Goal: Task Accomplishment & Management: Use online tool/utility

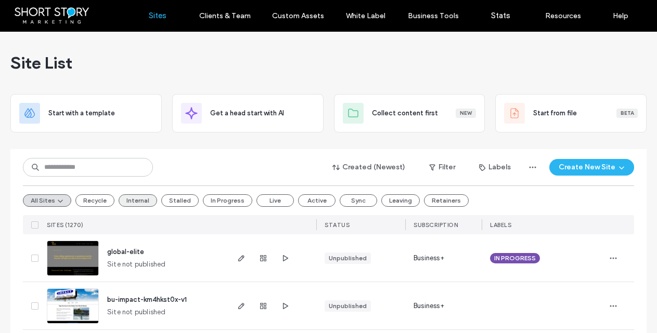
click at [133, 203] on button "Internal" at bounding box center [138, 200] width 38 height 12
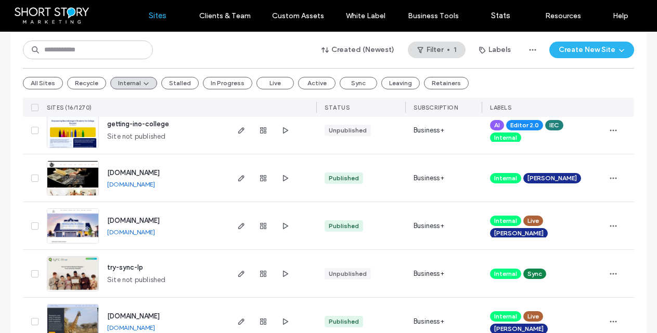
scroll to position [130, 0]
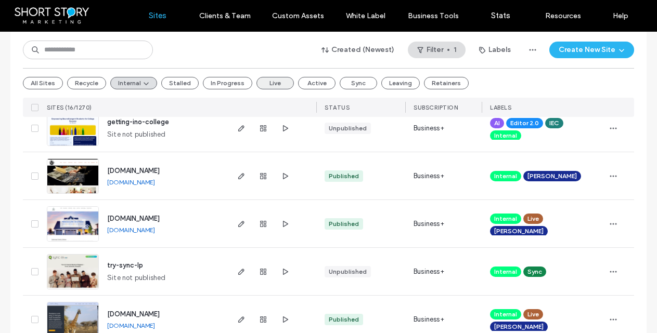
click at [269, 83] on button "Live" at bounding box center [274, 83] width 37 height 12
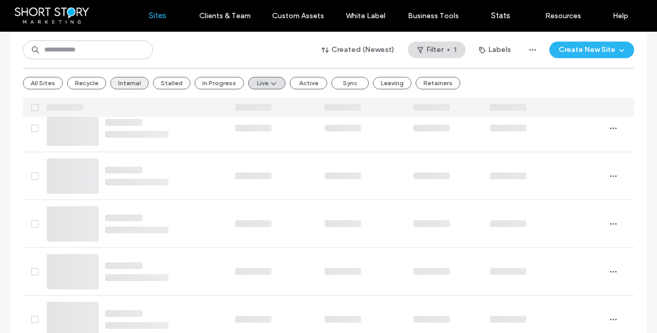
click at [125, 82] on button "Internal" at bounding box center [129, 83] width 38 height 12
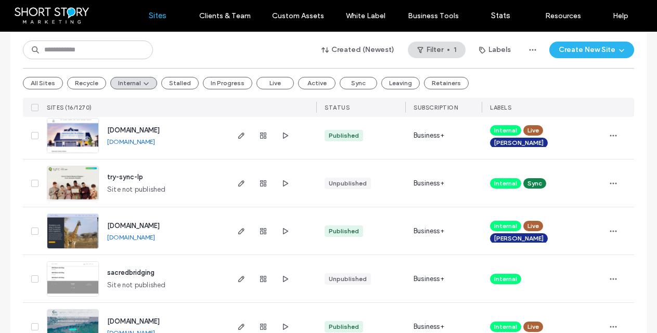
scroll to position [221, 0]
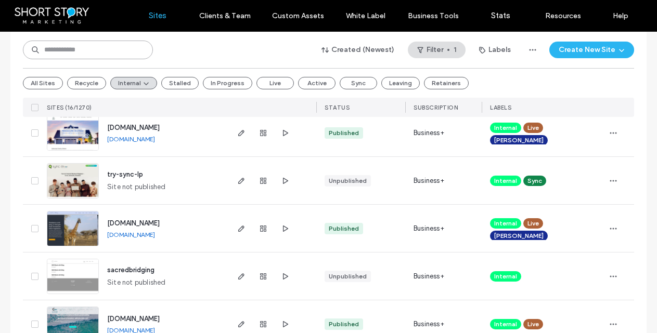
click at [88, 49] on input at bounding box center [88, 50] width 130 height 19
click at [33, 82] on button "All Sites" at bounding box center [43, 83] width 40 height 12
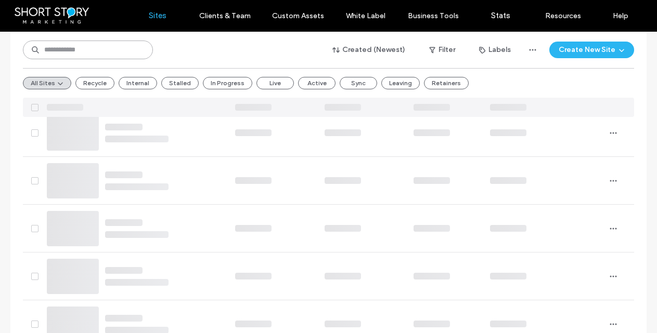
click at [89, 51] on input at bounding box center [88, 50] width 130 height 19
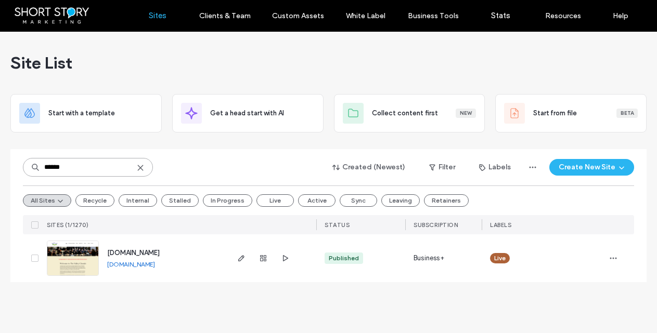
type input "******"
click at [139, 167] on use at bounding box center [140, 167] width 5 height 5
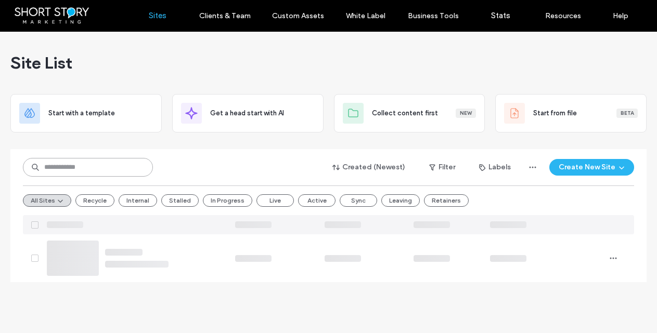
click at [124, 167] on input at bounding box center [88, 167] width 130 height 19
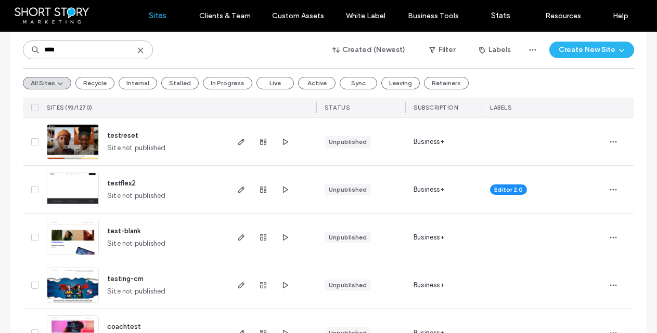
scroll to position [739, 0]
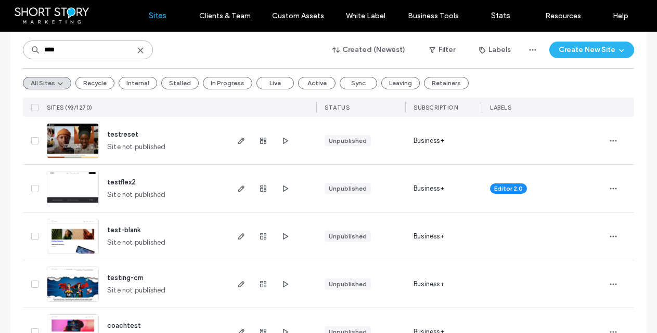
type input "****"
click at [121, 229] on span "test-blank" at bounding box center [123, 230] width 33 height 8
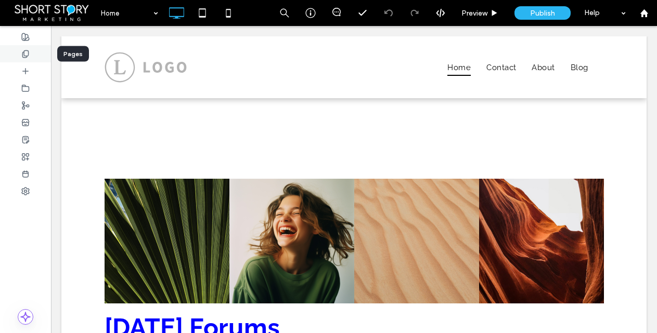
click at [25, 51] on icon at bounding box center [25, 54] width 8 height 8
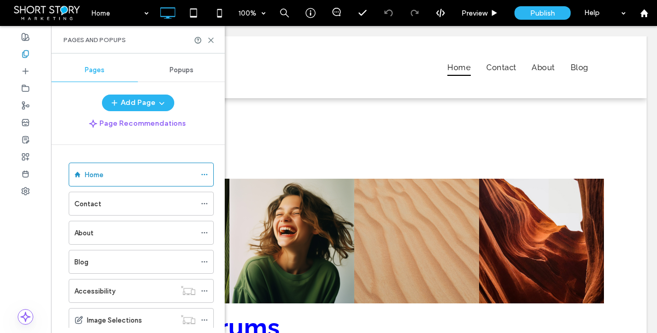
click at [186, 70] on span "Popups" at bounding box center [182, 70] width 24 height 8
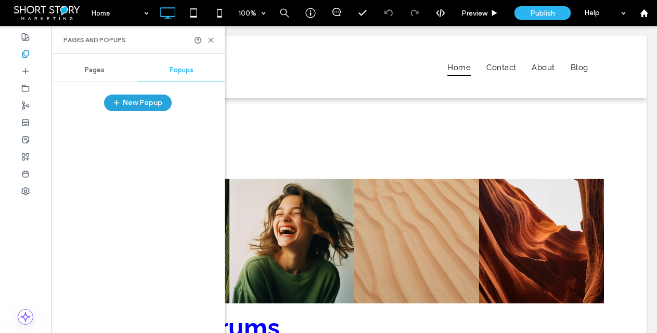
click at [140, 101] on button "New Popup" at bounding box center [138, 103] width 68 height 17
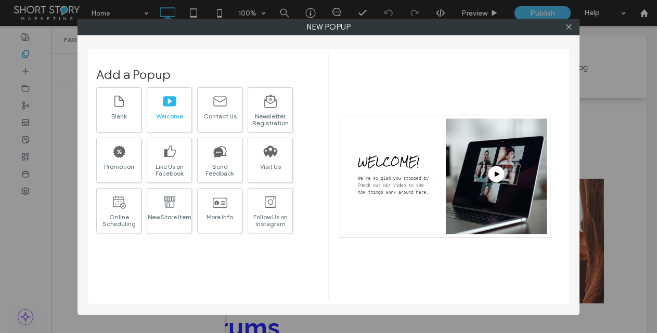
click at [172, 113] on div "Welcome" at bounding box center [169, 116] width 44 height 7
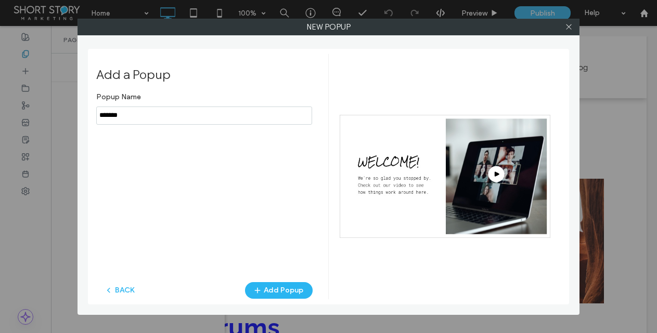
drag, startPoint x: 171, startPoint y: 113, endPoint x: 101, endPoint y: 114, distance: 69.2
click at [95, 114] on div "Add a Popup Popup Name BACK Add Popup" at bounding box center [328, 177] width 481 height 256
type input "******"
click at [276, 289] on button "Add Popup" at bounding box center [279, 290] width 68 height 17
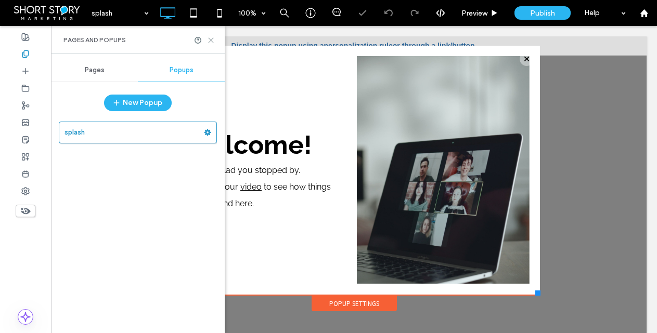
click at [212, 40] on icon at bounding box center [211, 40] width 8 height 8
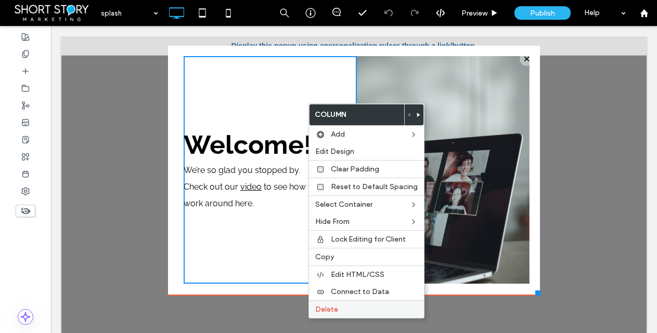
click at [355, 310] on label "Delete" at bounding box center [366, 309] width 102 height 9
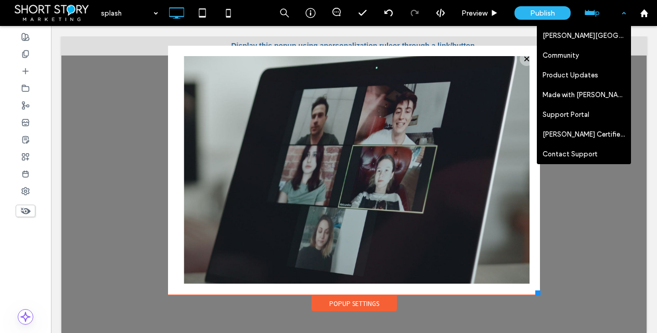
click at [590, 14] on div "Help" at bounding box center [605, 13] width 52 height 26
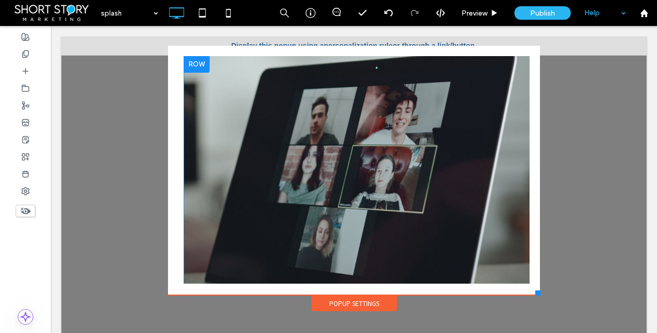
click at [381, 113] on div "Click To Paste" at bounding box center [357, 170] width 346 height 228
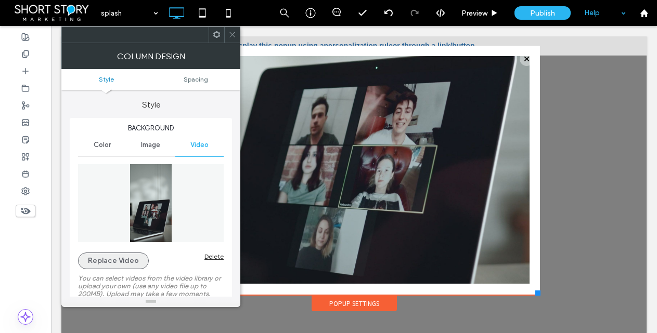
click at [116, 262] on button "Replace Video" at bounding box center [113, 261] width 71 height 17
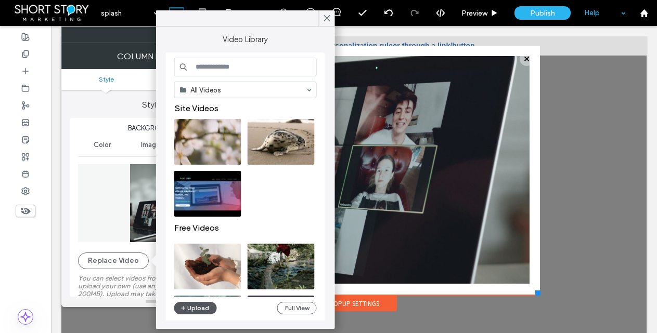
click at [192, 305] on button "Upload" at bounding box center [195, 308] width 43 height 12
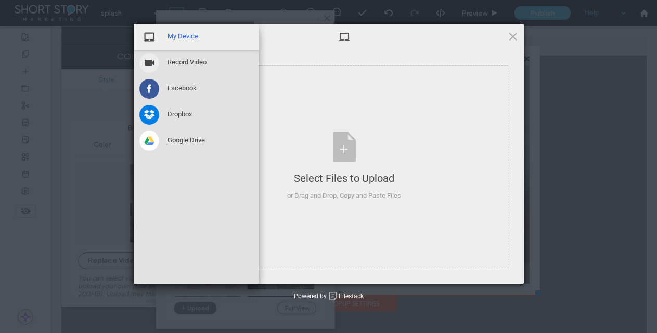
click at [177, 38] on span "My Device" at bounding box center [182, 36] width 31 height 9
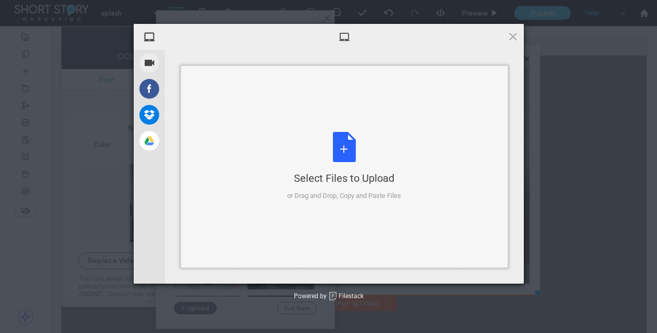
click at [348, 154] on div "Select Files to Upload or Drag and Drop, Copy and Paste Files" at bounding box center [344, 166] width 114 height 69
click at [512, 36] on span at bounding box center [512, 36] width 11 height 11
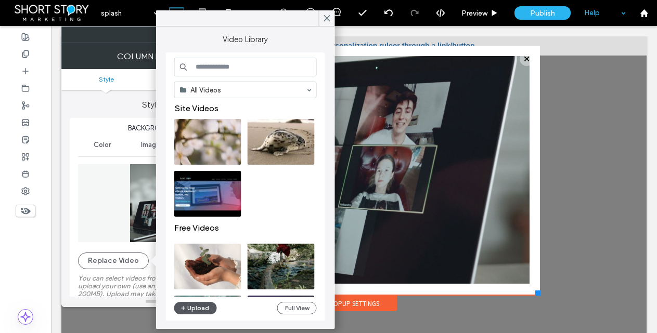
click at [193, 308] on button "Upload" at bounding box center [195, 308] width 43 height 12
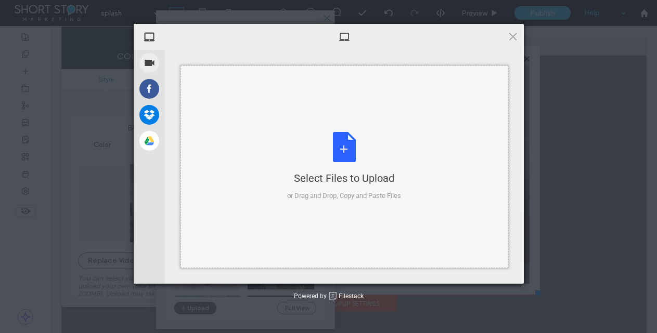
click at [342, 146] on div "Select Files to Upload or Drag and Drop, Copy and Paste Files" at bounding box center [344, 166] width 114 height 69
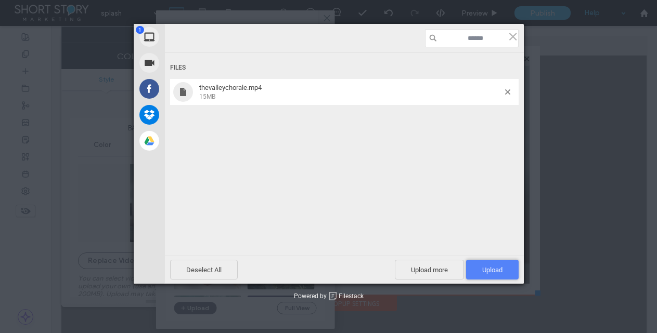
click at [489, 266] on span "Upload 1" at bounding box center [492, 270] width 20 height 8
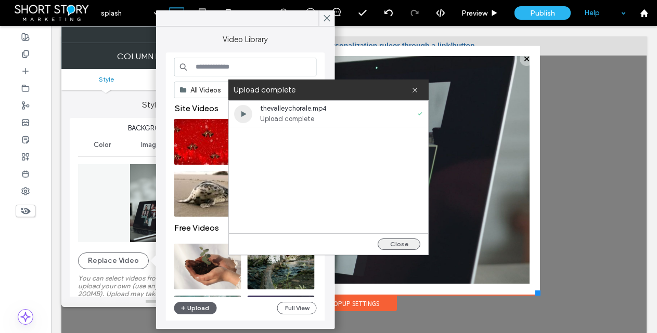
click at [394, 243] on button "Close" at bounding box center [399, 244] width 43 height 11
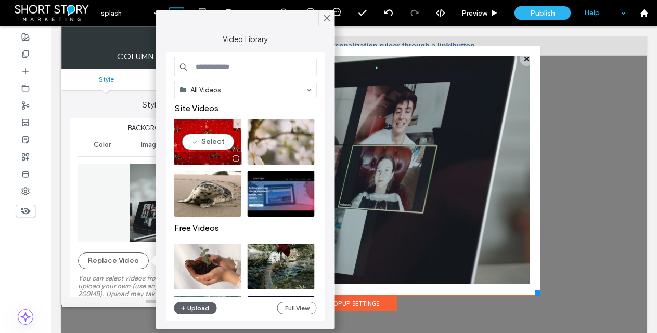
click at [206, 138] on video at bounding box center [207, 142] width 67 height 46
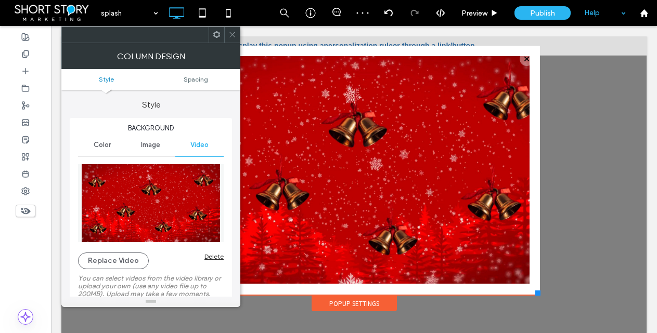
click at [232, 32] on icon at bounding box center [232, 35] width 8 height 8
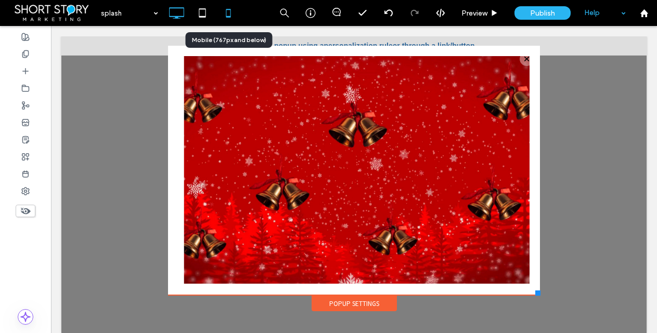
click at [226, 12] on use at bounding box center [228, 13] width 5 height 8
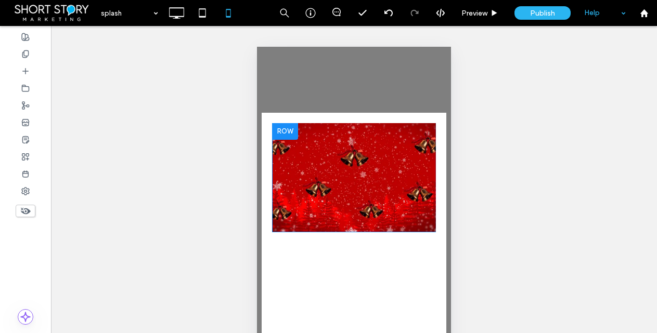
click at [280, 129] on div at bounding box center [285, 131] width 26 height 17
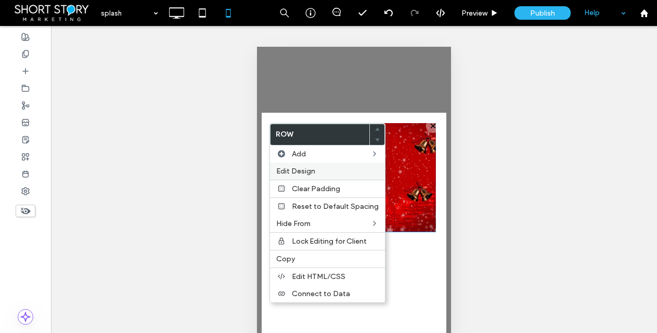
click at [302, 171] on span "Edit Design" at bounding box center [295, 171] width 39 height 9
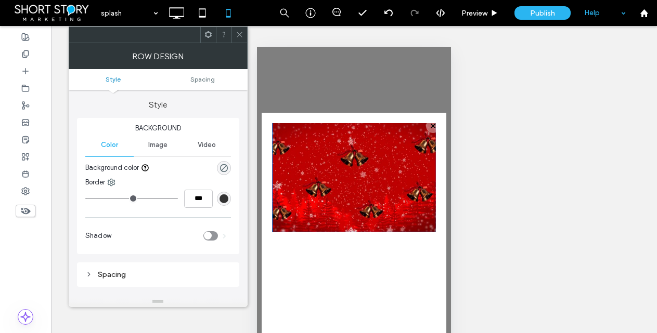
click at [201, 142] on span "Video" at bounding box center [207, 145] width 18 height 8
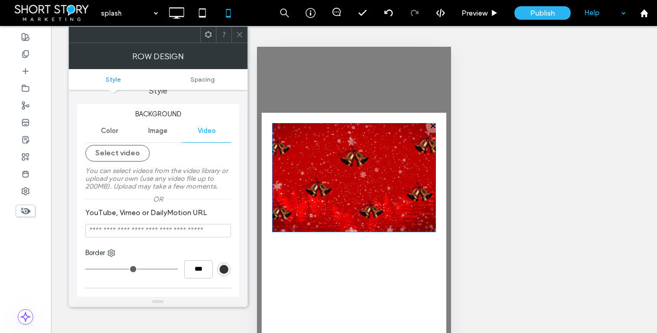
scroll to position [12, 0]
click at [289, 131] on div at bounding box center [285, 131] width 26 height 17
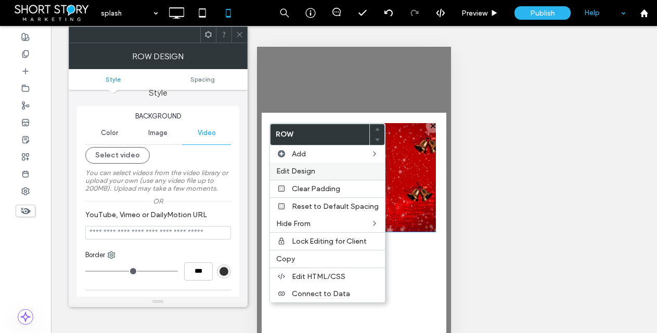
click at [297, 169] on span "Edit Design" at bounding box center [295, 171] width 39 height 9
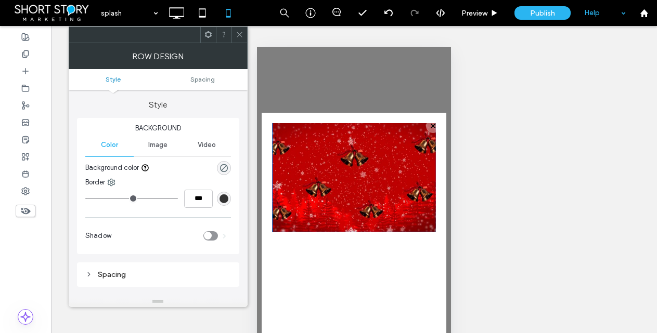
click at [208, 144] on span "Video" at bounding box center [207, 145] width 18 height 8
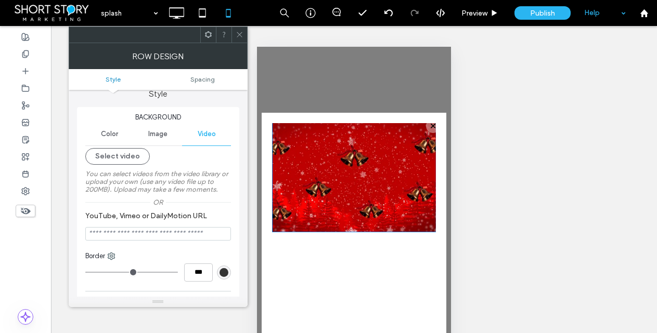
scroll to position [10, 0]
click at [240, 35] on use at bounding box center [239, 34] width 5 height 5
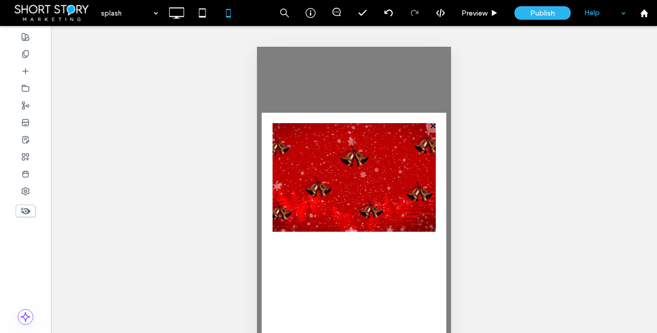
scroll to position [2, 0]
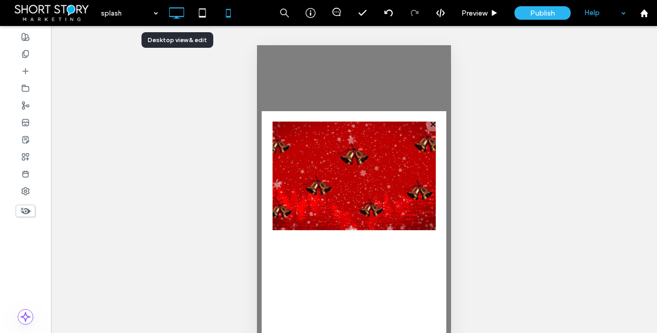
click at [179, 13] on icon at bounding box center [176, 13] width 21 height 21
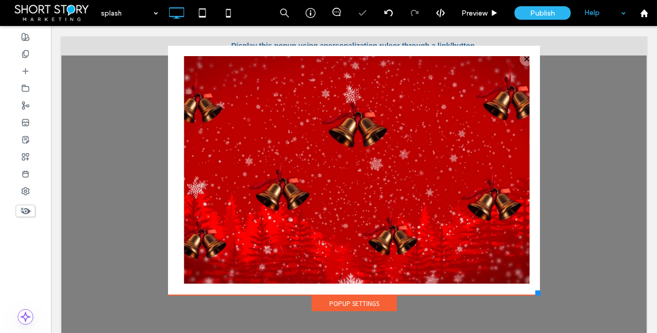
scroll to position [0, 0]
click at [27, 107] on icon at bounding box center [25, 105] width 8 height 8
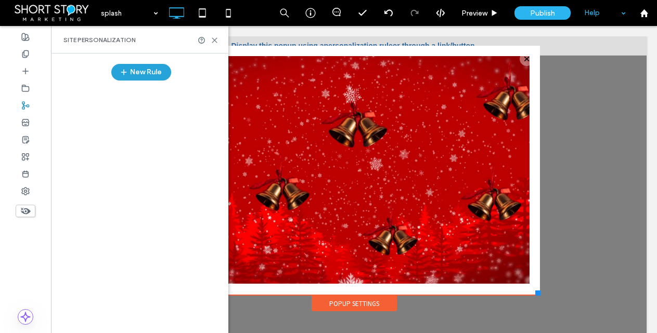
click at [147, 70] on button "New Rule" at bounding box center [141, 72] width 60 height 17
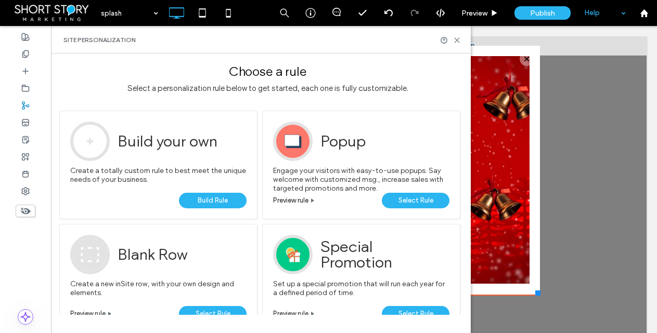
click at [214, 197] on span "Build Rule" at bounding box center [213, 201] width 30 height 16
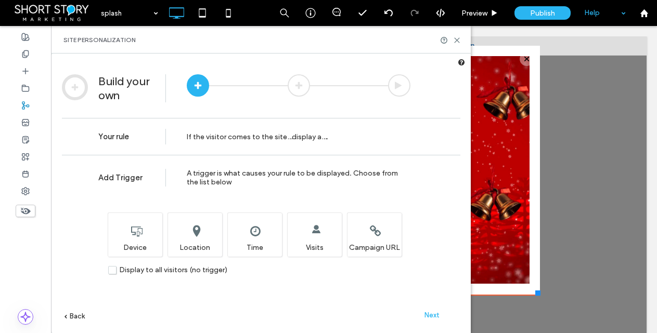
click at [112, 270] on label "Display to all visitors (no trigger)" at bounding box center [167, 270] width 119 height 9
click at [432, 316] on span "Next" at bounding box center [431, 315] width 15 height 8
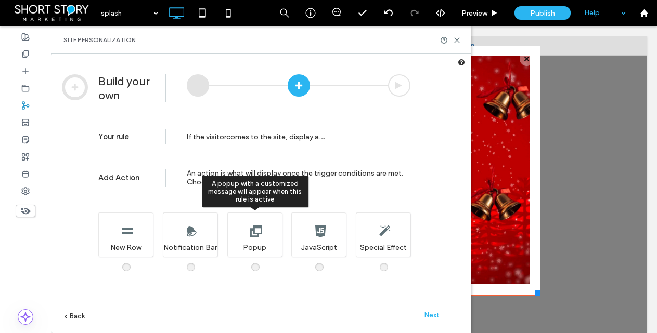
click at [262, 262] on span at bounding box center [262, 262] width 0 height 0
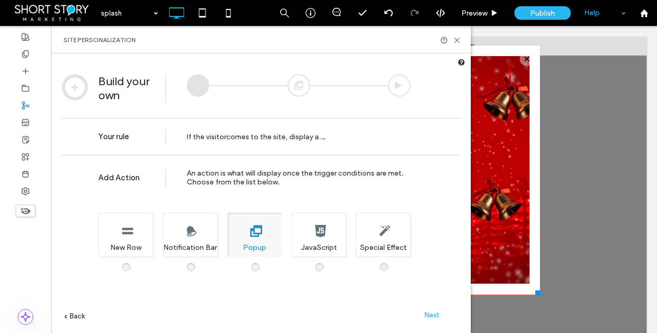
click at [431, 314] on span "Next" at bounding box center [431, 315] width 15 height 8
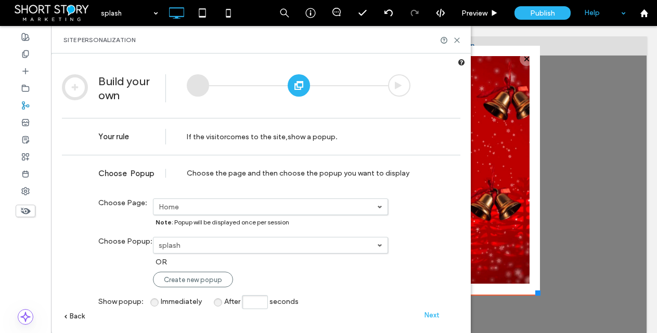
click at [215, 208] on label "Home" at bounding box center [268, 207] width 218 height 9
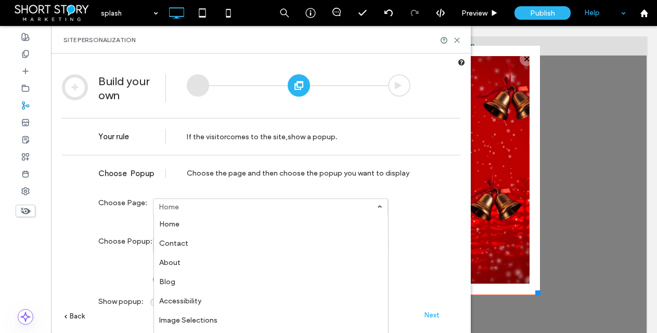
click at [215, 208] on label "Home" at bounding box center [268, 207] width 218 height 9
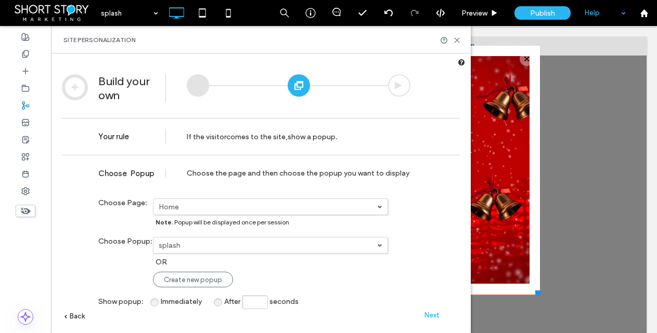
click at [436, 313] on span "Next" at bounding box center [431, 315] width 15 height 8
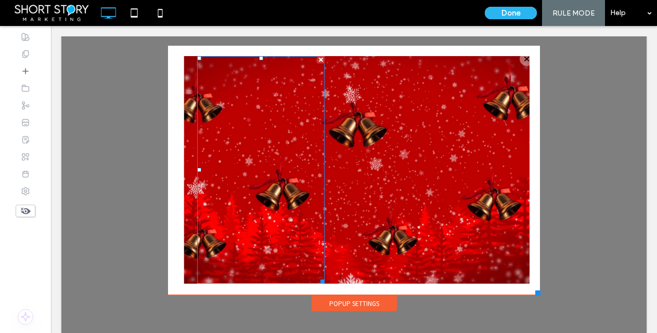
scroll to position [10, 0]
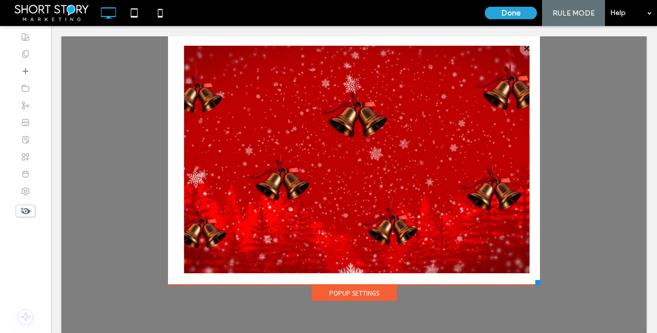
click at [512, 12] on button "Done" at bounding box center [511, 13] width 52 height 12
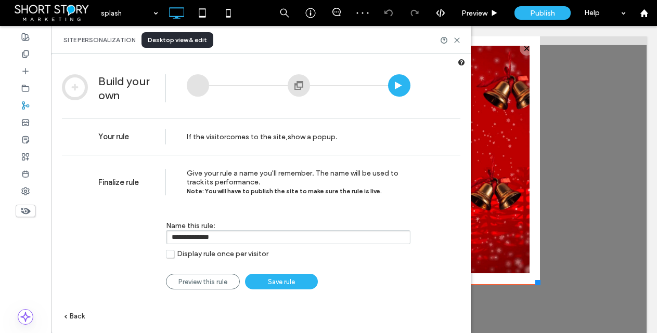
click at [176, 15] on icon at bounding box center [176, 13] width 21 height 21
drag, startPoint x: 461, startPoint y: 43, endPoint x: 367, endPoint y: 35, distance: 93.9
click at [461, 43] on div "Site Personalization" at bounding box center [261, 40] width 420 height 28
drag, startPoint x: 458, startPoint y: 40, endPoint x: 407, endPoint y: 14, distance: 57.2
click at [458, 40] on icon at bounding box center [457, 40] width 8 height 8
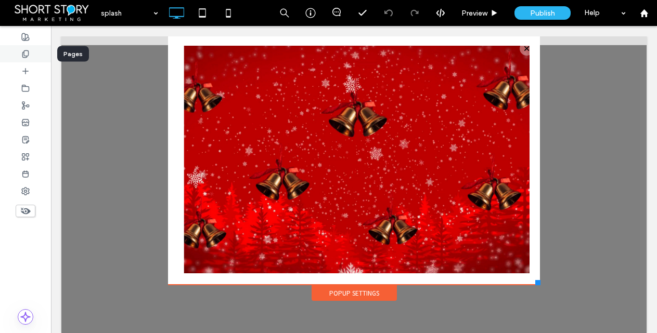
click at [21, 55] on icon at bounding box center [25, 54] width 8 height 8
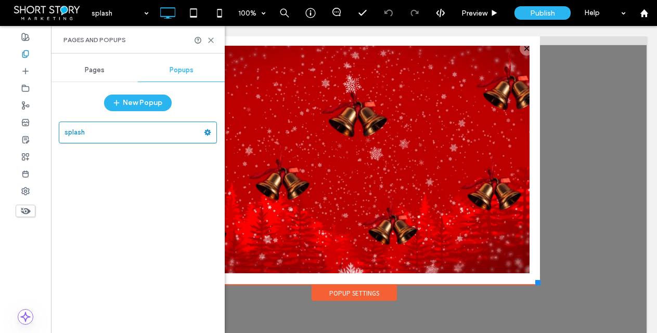
click at [100, 69] on span "Pages" at bounding box center [95, 70] width 20 height 8
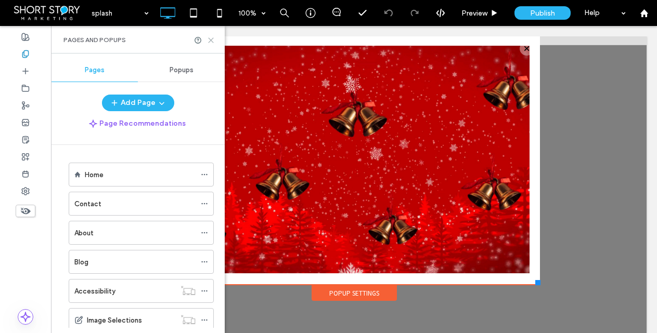
click at [212, 41] on icon at bounding box center [211, 40] width 8 height 8
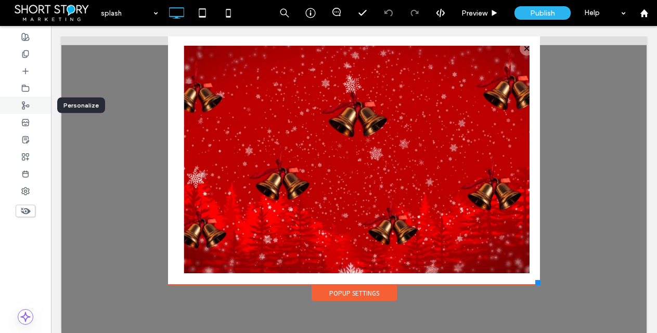
click at [27, 107] on use at bounding box center [25, 105] width 7 height 7
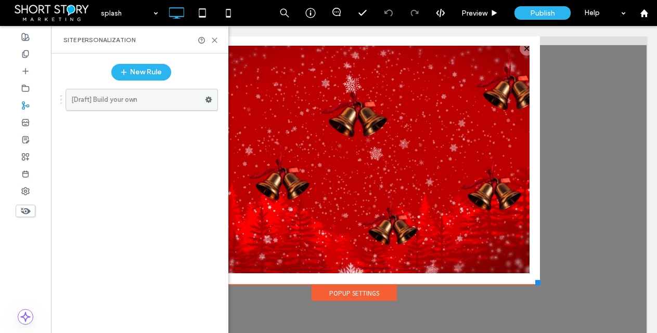
click at [123, 100] on label "[Draft] Build your own" at bounding box center [138, 99] width 134 height 21
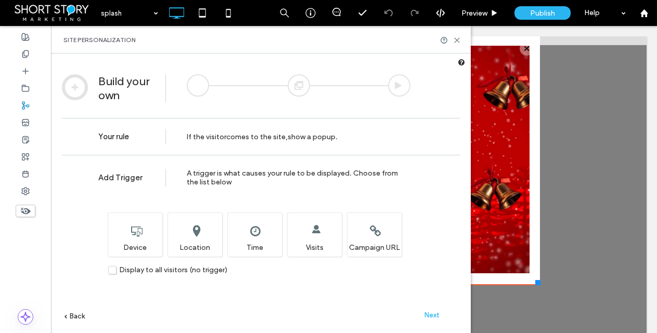
click at [123, 100] on h2 "Build your own" at bounding box center [130, 88] width 64 height 28
click at [456, 38] on icon at bounding box center [457, 40] width 8 height 8
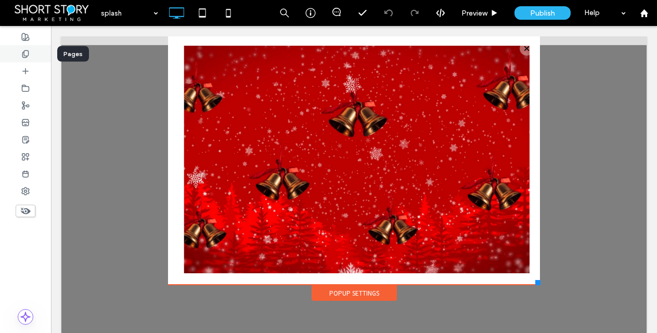
click at [28, 55] on use at bounding box center [25, 53] width 6 height 7
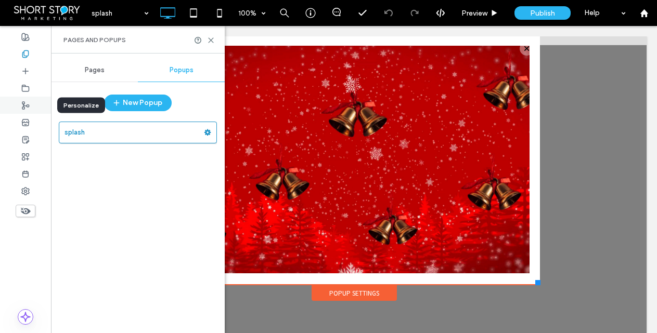
click at [23, 102] on use at bounding box center [25, 105] width 7 height 7
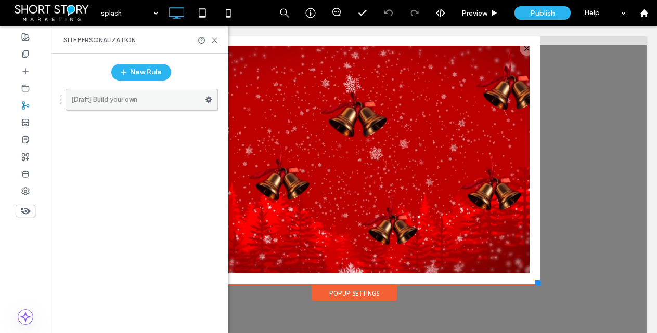
click at [210, 98] on use at bounding box center [208, 100] width 7 height 6
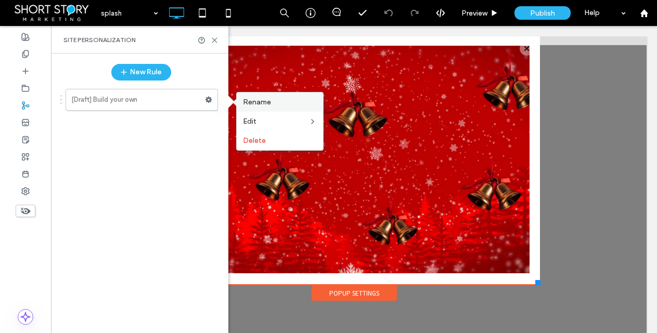
click at [258, 100] on span "Rename" at bounding box center [257, 102] width 28 height 9
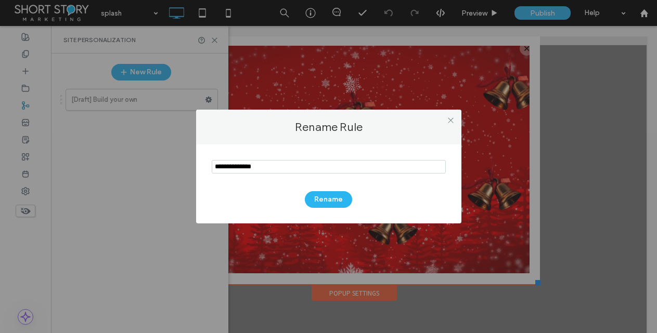
drag, startPoint x: 254, startPoint y: 167, endPoint x: 210, endPoint y: 165, distance: 44.7
click at [209, 165] on div "Rename" at bounding box center [328, 184] width 265 height 79
type input "******"
click at [315, 194] on button "Rename" at bounding box center [328, 199] width 47 height 17
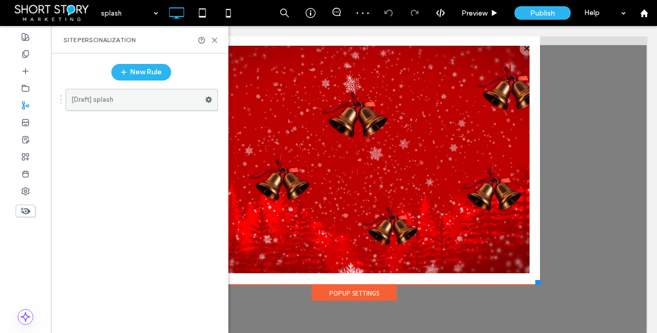
click at [207, 99] on use at bounding box center [208, 100] width 7 height 6
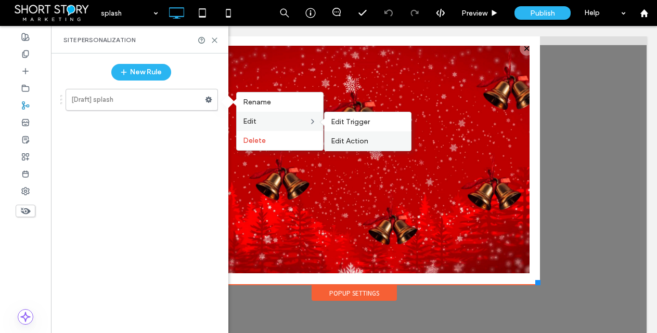
click at [353, 138] on span "Edit Action" at bounding box center [349, 141] width 37 height 9
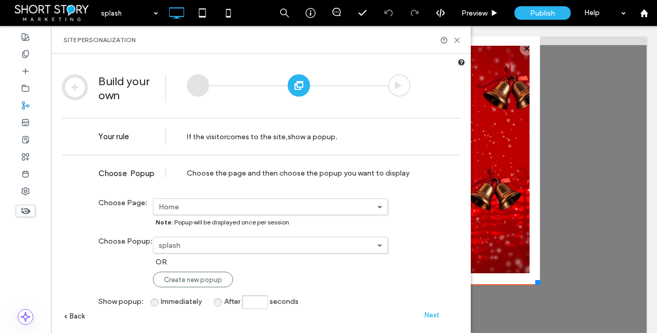
click at [461, 60] on span at bounding box center [461, 62] width 7 height 7
click at [461, 63] on span at bounding box center [461, 62] width 7 height 7
click at [456, 60] on div "Build your own Your rule If the visitor comes to the site , show a popup ." at bounding box center [260, 107] width 419 height 96
click at [459, 61] on span at bounding box center [461, 62] width 7 height 7
click at [463, 61] on span at bounding box center [461, 62] width 7 height 7
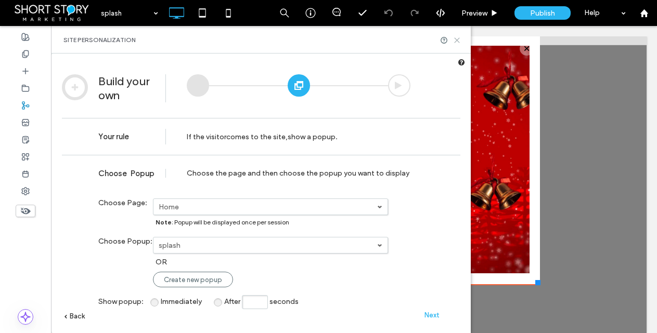
click at [455, 40] on icon at bounding box center [457, 40] width 8 height 8
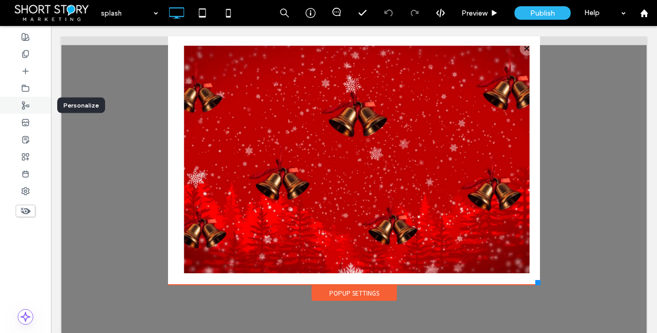
click at [24, 102] on use at bounding box center [25, 105] width 7 height 7
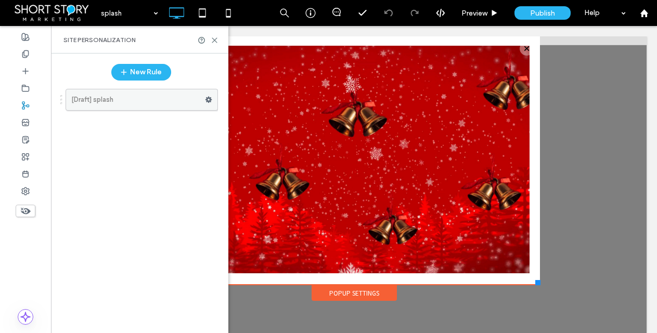
click at [209, 99] on icon at bounding box center [208, 99] width 7 height 7
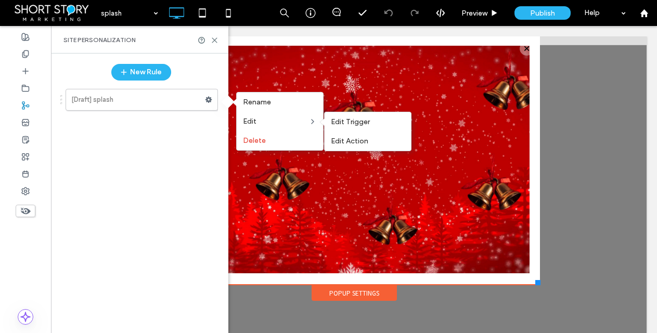
drag, startPoint x: 347, startPoint y: 142, endPoint x: 328, endPoint y: 142, distance: 19.8
click at [347, 142] on span "Edit Action" at bounding box center [349, 141] width 37 height 9
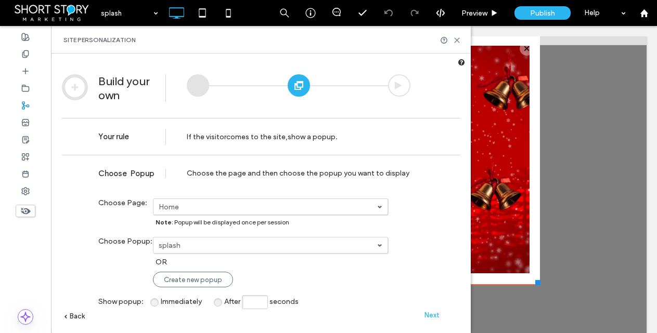
click at [433, 313] on span "Next" at bounding box center [431, 315] width 15 height 8
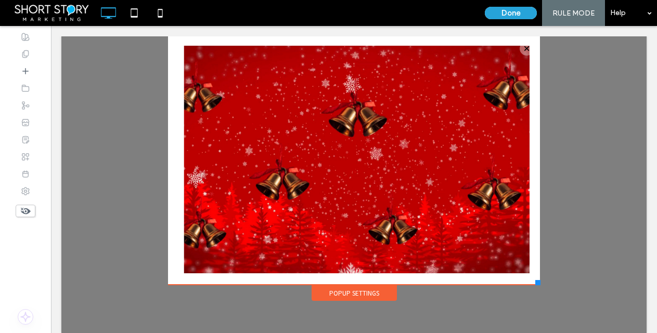
click at [516, 15] on button "Done" at bounding box center [511, 13] width 52 height 12
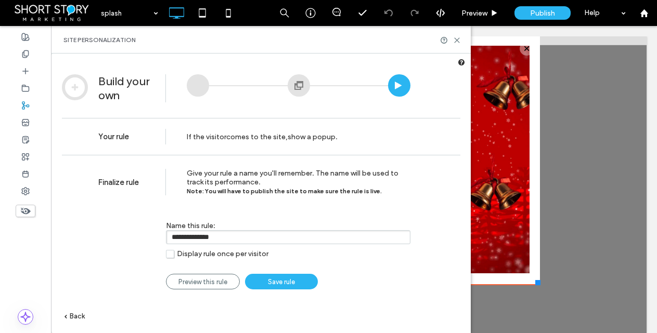
drag, startPoint x: 222, startPoint y: 236, endPoint x: 166, endPoint y: 234, distance: 55.2
click at [166, 234] on input "**********" at bounding box center [288, 237] width 244 height 14
type input "******"
click at [283, 279] on span "Save rule" at bounding box center [281, 282] width 27 height 8
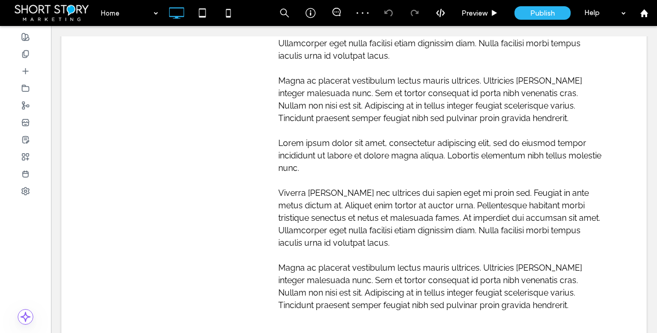
scroll to position [814, 0]
click at [593, 13] on div "Help" at bounding box center [605, 13] width 52 height 26
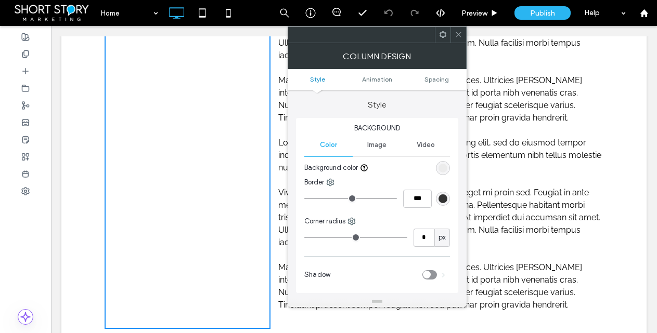
click at [459, 35] on icon at bounding box center [458, 35] width 8 height 8
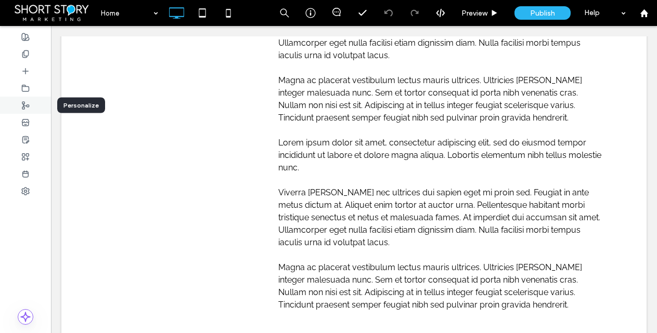
click at [24, 105] on use at bounding box center [25, 105] width 7 height 7
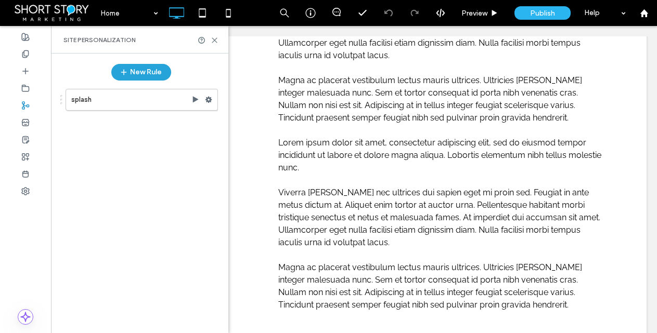
click at [145, 71] on button "New Rule" at bounding box center [141, 72] width 60 height 17
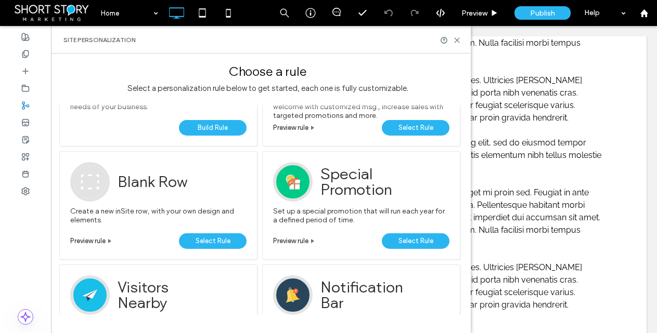
scroll to position [0, 0]
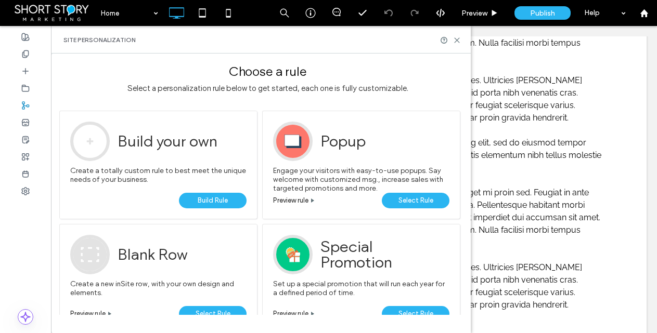
click at [423, 202] on span "Select Rule" at bounding box center [415, 201] width 35 height 16
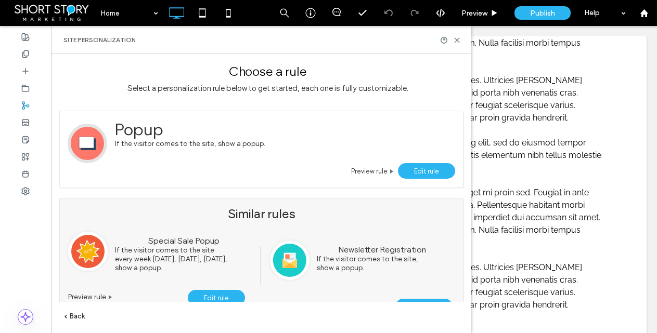
click at [415, 169] on span "Edit rule" at bounding box center [426, 171] width 25 height 8
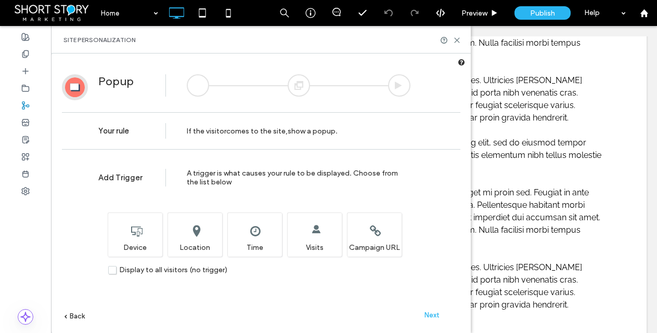
click at [431, 315] on span "Next" at bounding box center [431, 315] width 15 height 8
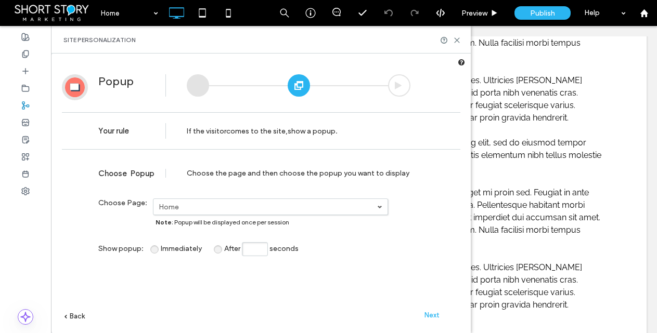
click at [434, 312] on span "Next" at bounding box center [431, 315] width 15 height 8
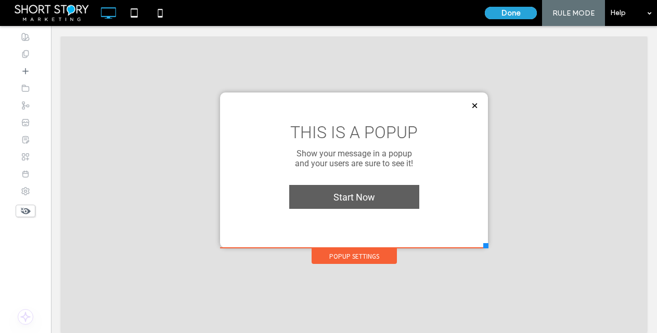
click at [517, 14] on button "Done" at bounding box center [511, 13] width 52 height 12
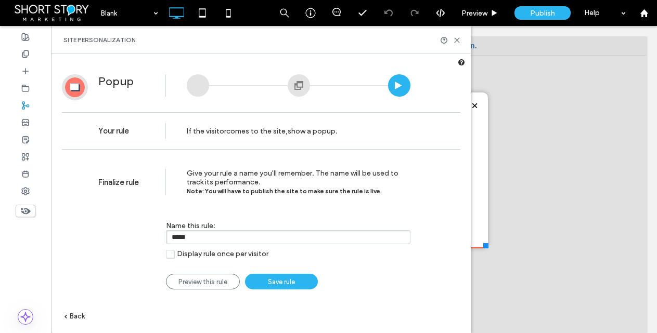
click at [281, 280] on span "Save rule" at bounding box center [281, 282] width 27 height 8
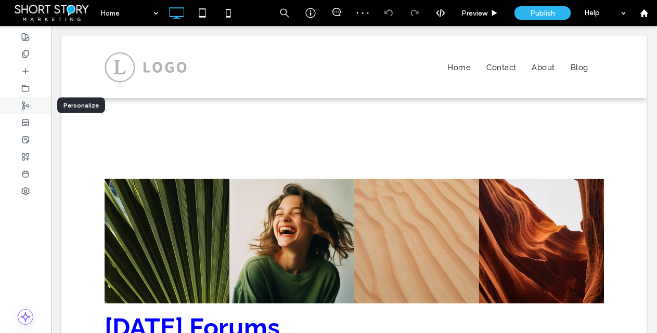
click at [26, 105] on use at bounding box center [25, 105] width 7 height 7
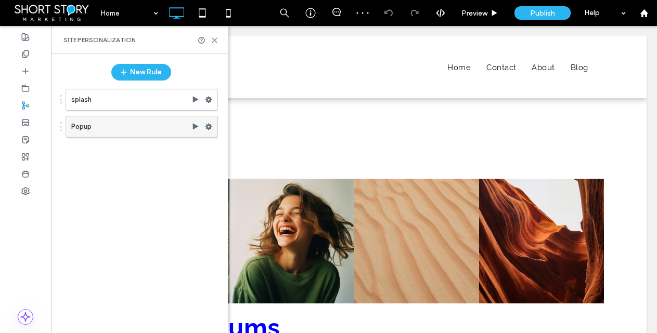
click at [207, 126] on use at bounding box center [208, 127] width 7 height 6
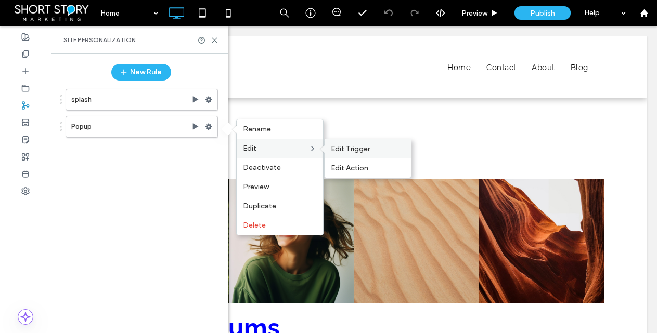
click at [356, 145] on span "Edit Trigger" at bounding box center [350, 149] width 39 height 9
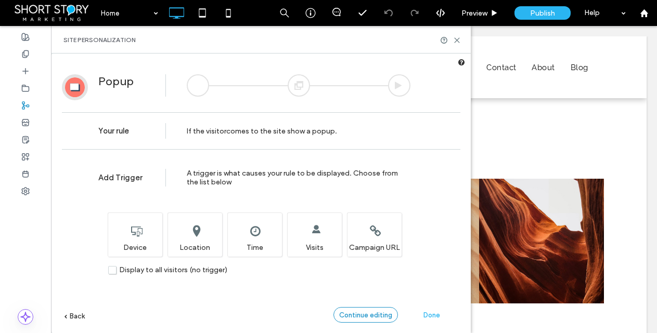
click at [377, 313] on span "Continue editing" at bounding box center [365, 315] width 53 height 8
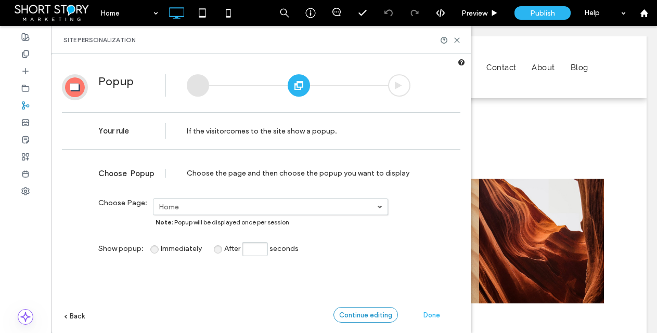
click at [364, 316] on span "Continue editing" at bounding box center [365, 315] width 53 height 8
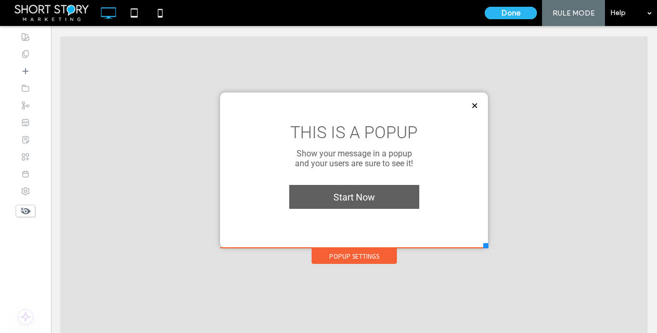
click at [343, 253] on div "Popup Settings" at bounding box center [353, 257] width 85 height 16
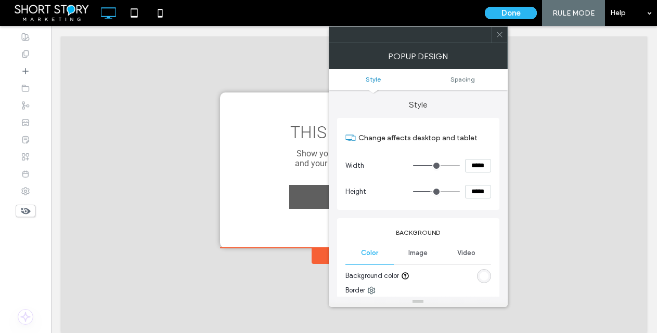
click at [497, 35] on icon at bounding box center [500, 35] width 8 height 8
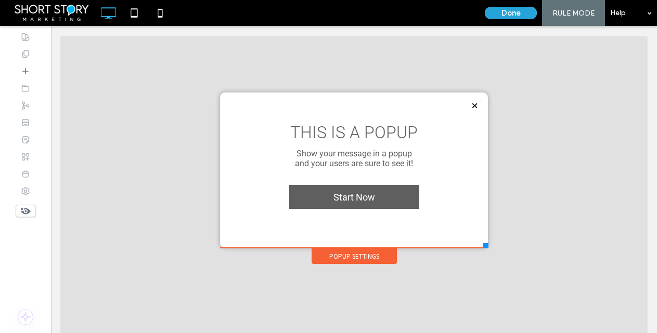
click at [515, 13] on button "Done" at bounding box center [511, 13] width 52 height 12
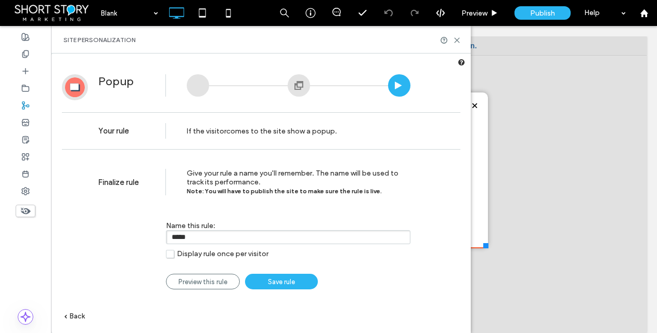
click at [461, 62] on span at bounding box center [461, 62] width 7 height 7
click at [457, 39] on icon at bounding box center [457, 40] width 8 height 8
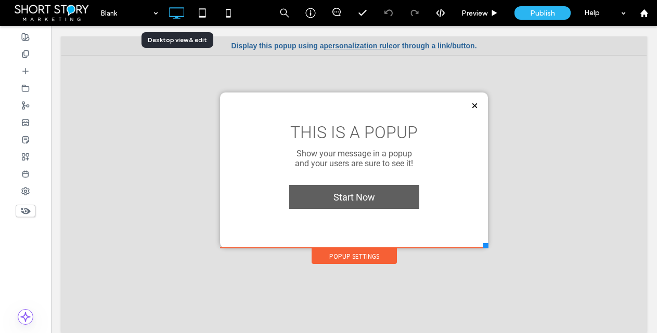
click at [175, 11] on icon at bounding box center [176, 13] width 21 height 21
drag, startPoint x: 176, startPoint y: 8, endPoint x: 189, endPoint y: 17, distance: 16.2
click at [178, 9] on icon at bounding box center [176, 13] width 21 height 21
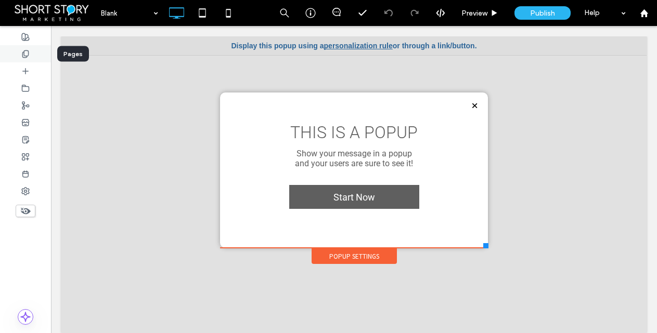
click at [18, 54] on div at bounding box center [25, 53] width 51 height 17
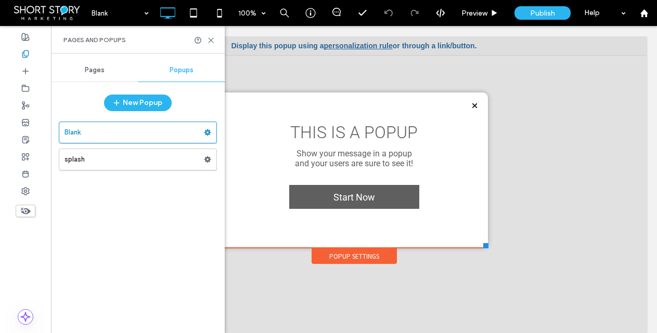
click at [86, 70] on span "Pages" at bounding box center [95, 70] width 20 height 8
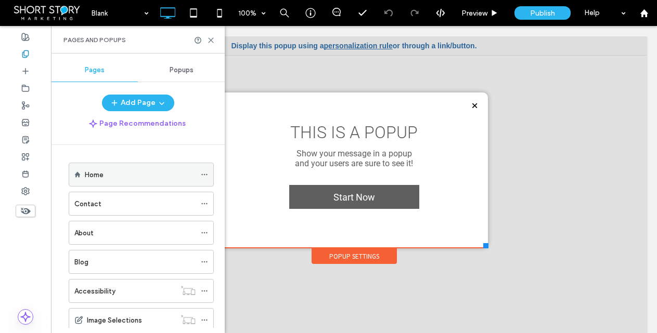
click at [105, 173] on div "Home" at bounding box center [140, 175] width 111 height 11
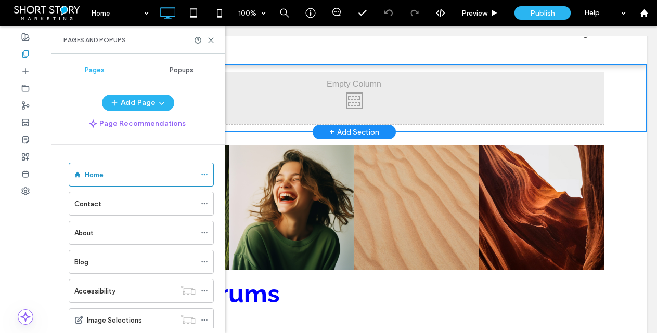
scroll to position [42, 0]
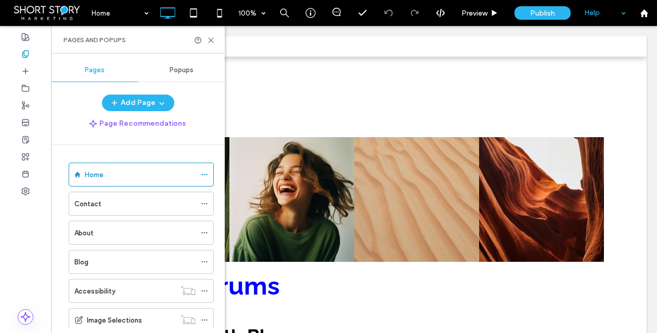
click at [592, 13] on div "Help" at bounding box center [605, 13] width 52 height 26
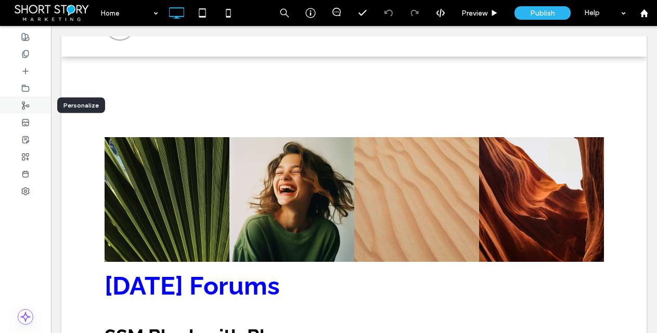
click at [27, 103] on icon at bounding box center [25, 105] width 8 height 8
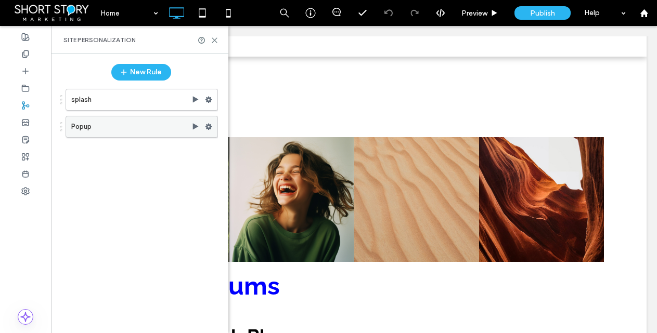
click at [205, 127] on use at bounding box center [208, 127] width 7 height 6
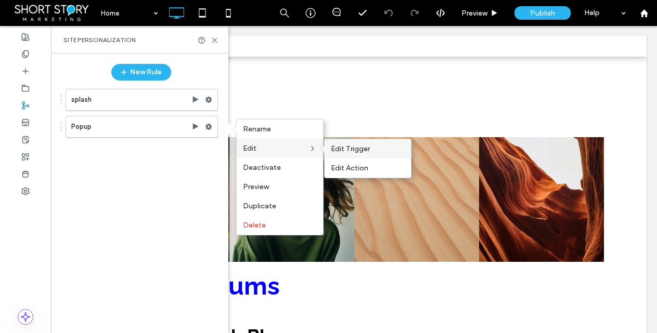
click at [359, 149] on span "Edit Trigger" at bounding box center [350, 149] width 39 height 9
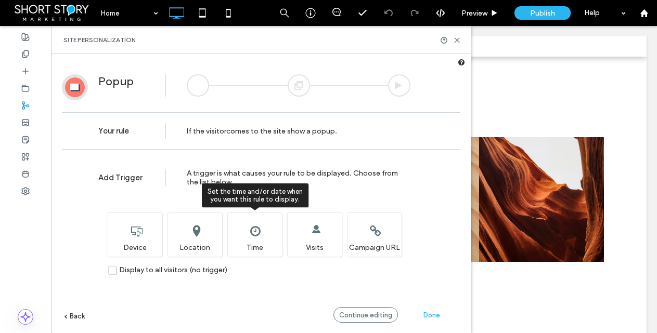
click at [261, 235] on div "Set the time and/or date when you want this rule to display. Time" at bounding box center [254, 235] width 55 height 44
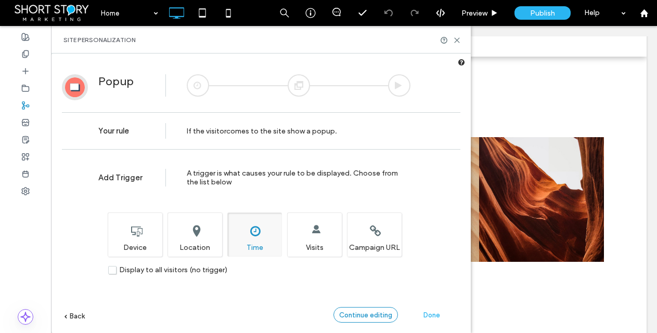
click at [374, 316] on span "Continue editing" at bounding box center [365, 315] width 53 height 8
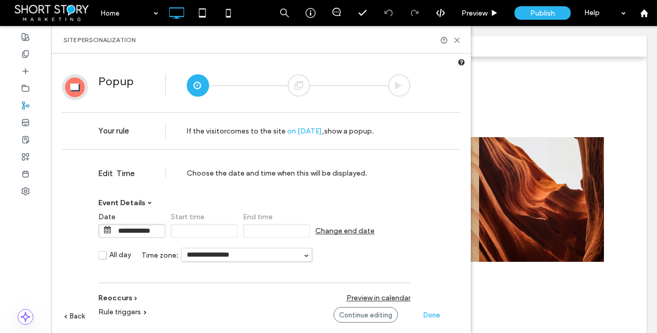
drag, startPoint x: 134, startPoint y: 298, endPoint x: 139, endPoint y: 294, distance: 7.0
click at [134, 298] on span at bounding box center [135, 298] width 3 height 3
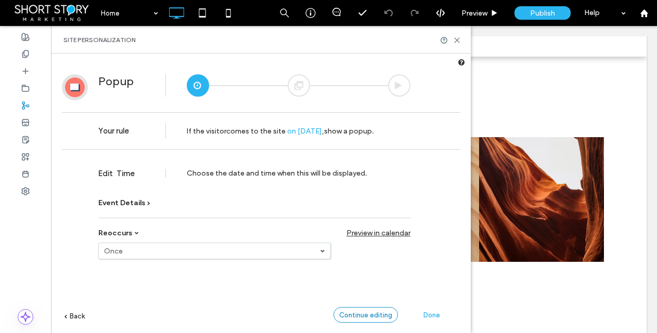
click at [370, 313] on span "Continue editing" at bounding box center [365, 315] width 53 height 8
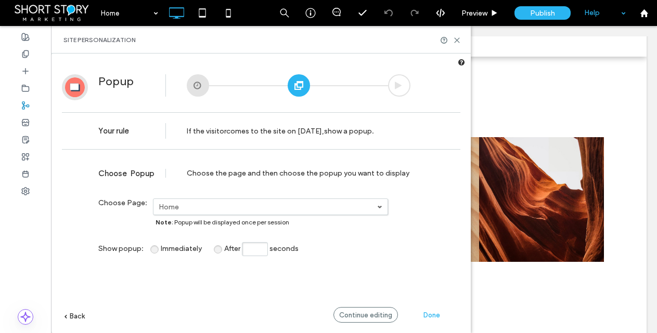
click at [594, 15] on div "Help" at bounding box center [605, 13] width 52 height 26
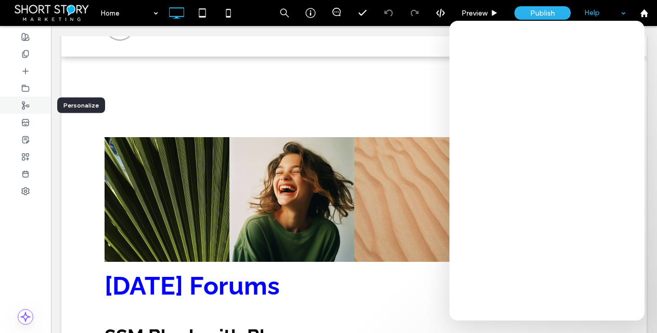
click at [24, 105] on use at bounding box center [25, 105] width 7 height 7
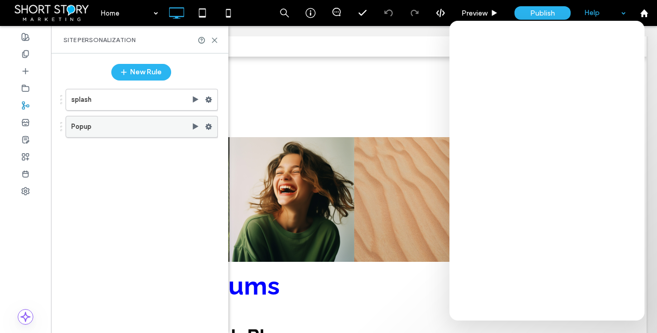
click at [211, 126] on use at bounding box center [208, 127] width 7 height 6
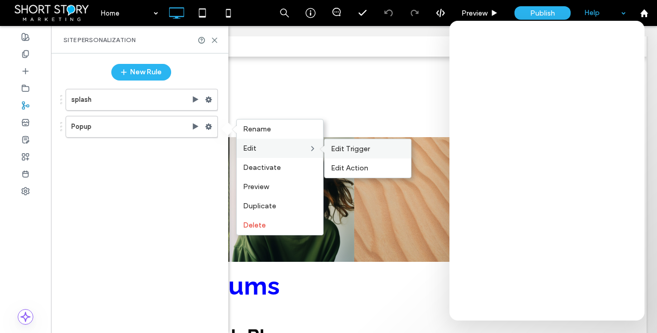
click at [347, 149] on span "Edit Trigger" at bounding box center [350, 149] width 39 height 9
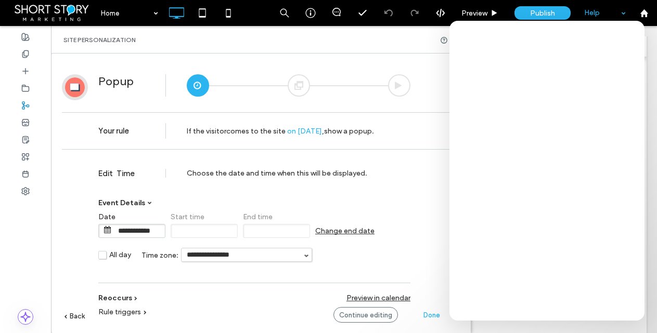
drag, startPoint x: 9, startPoint y: 232, endPoint x: 27, endPoint y: 208, distance: 30.2
click at [11, 230] on div at bounding box center [25, 179] width 51 height 307
click at [25, 56] on use at bounding box center [25, 53] width 6 height 7
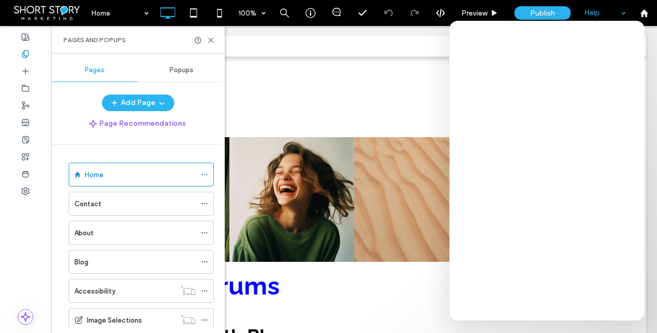
click at [184, 67] on span "Popups" at bounding box center [182, 70] width 24 height 8
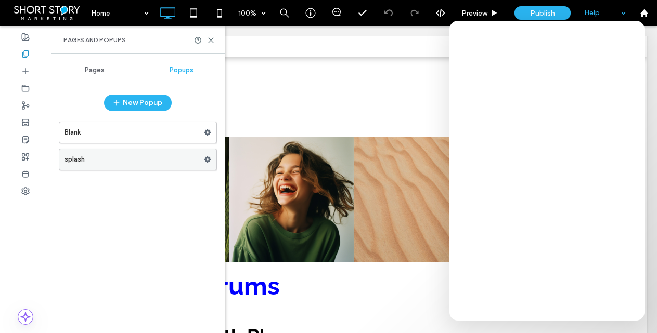
click at [210, 158] on icon at bounding box center [207, 159] width 7 height 7
click at [79, 158] on label "splash" at bounding box center [133, 159] width 139 height 21
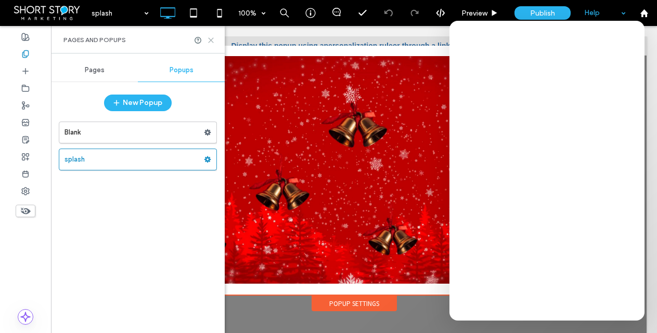
click at [213, 38] on use at bounding box center [211, 40] width 5 height 5
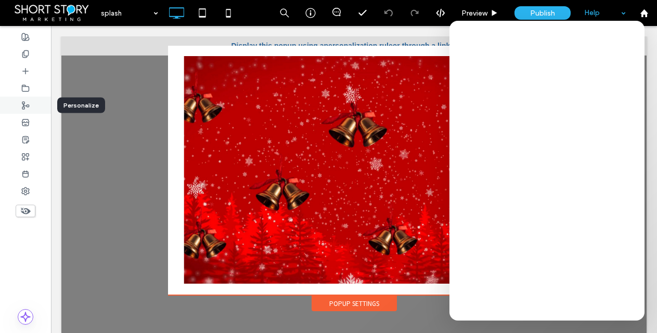
click at [28, 106] on use at bounding box center [25, 105] width 7 height 7
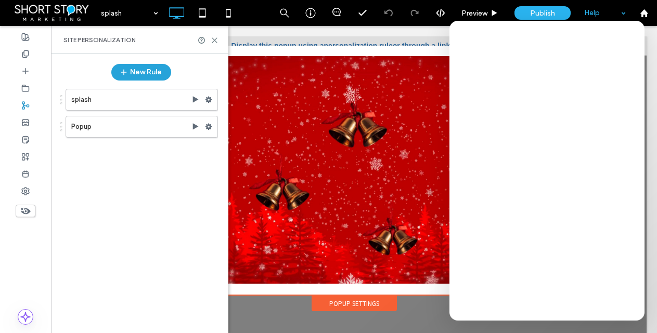
click at [135, 70] on button "New Rule" at bounding box center [141, 72] width 60 height 17
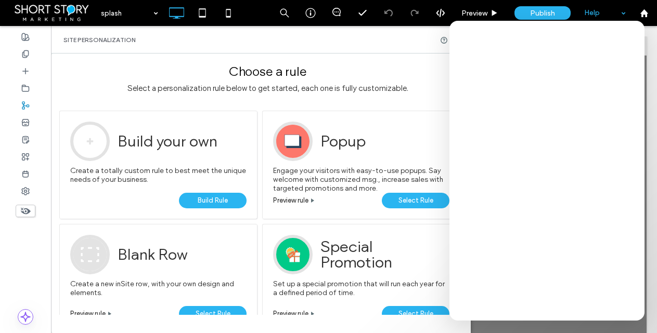
click at [409, 196] on span "Select Rule" at bounding box center [415, 201] width 35 height 16
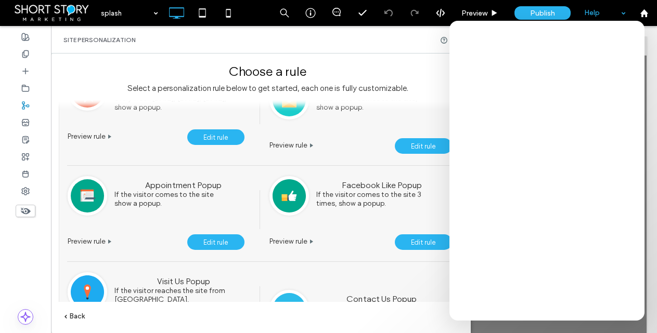
scroll to position [0, 6]
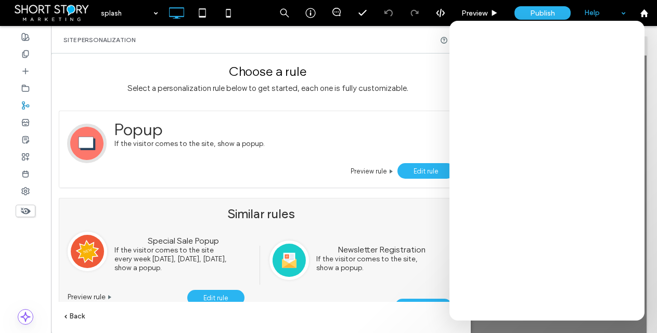
click at [420, 168] on span "Edit rule" at bounding box center [425, 171] width 25 height 8
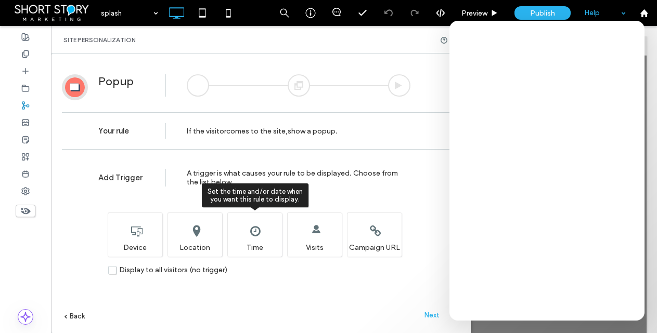
click at [255, 232] on div "Set the time and/or date when you want this rule to display. Time" at bounding box center [254, 235] width 55 height 44
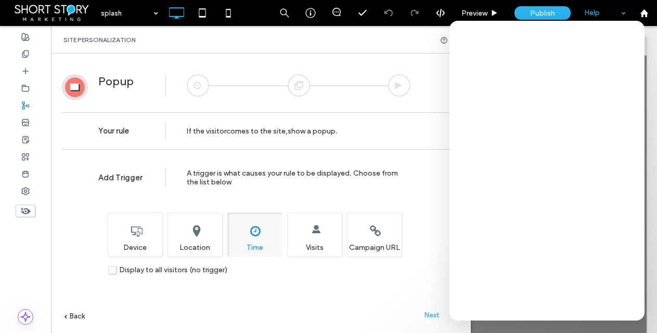
click at [430, 311] on span "Next" at bounding box center [431, 315] width 15 height 8
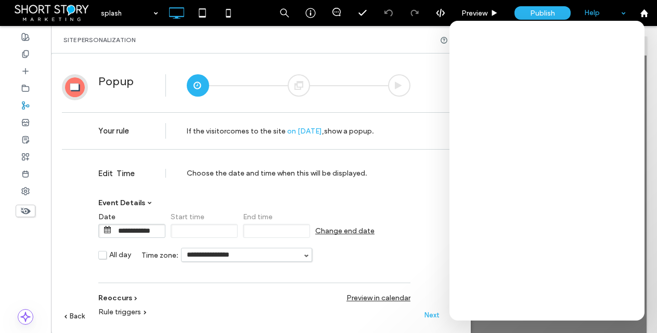
click at [433, 314] on span "Next" at bounding box center [431, 315] width 15 height 8
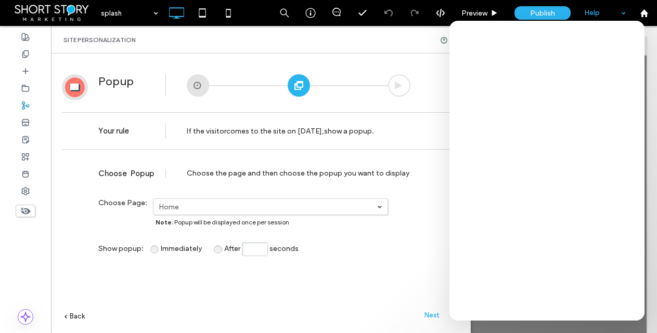
click at [431, 312] on span "Next" at bounding box center [431, 315] width 15 height 8
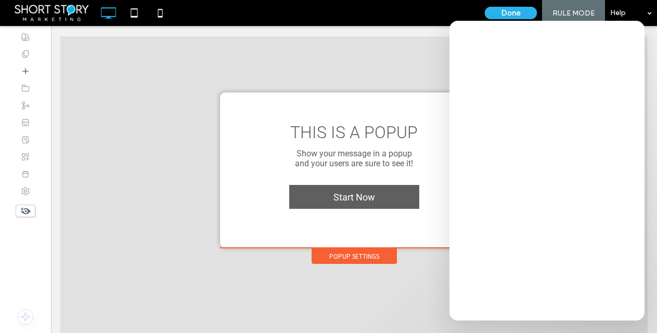
click at [349, 254] on div "Popup Settings" at bounding box center [353, 257] width 85 height 16
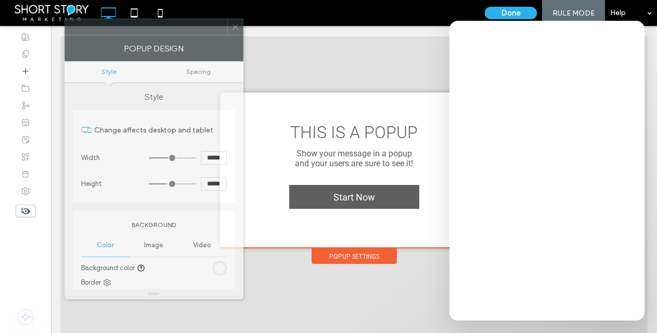
drag, startPoint x: 373, startPoint y: 36, endPoint x: 125, endPoint y: 37, distance: 248.0
click at [112, 28] on div at bounding box center [146, 27] width 162 height 16
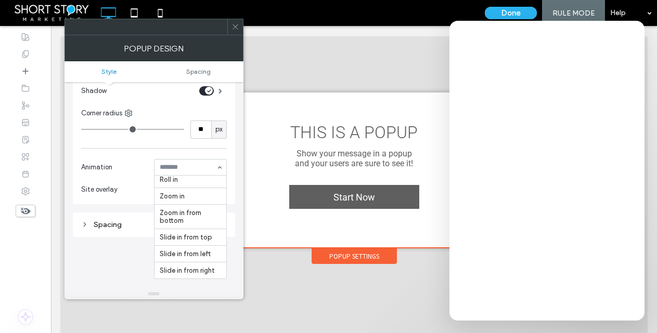
scroll to position [461, 0]
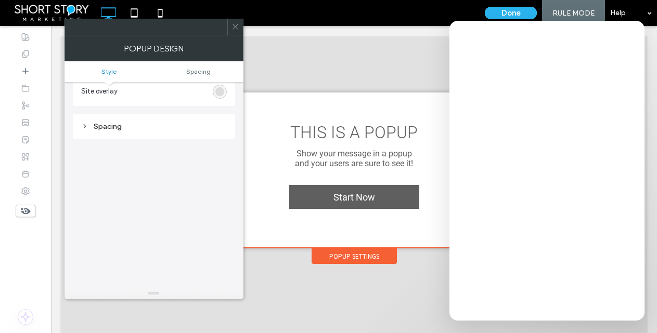
drag, startPoint x: 126, startPoint y: 184, endPoint x: 141, endPoint y: 172, distance: 20.0
click at [126, 184] on div "Style Change affects desktop and tablet Width ***** Height ***** Background Col…" at bounding box center [154, 31] width 162 height 564
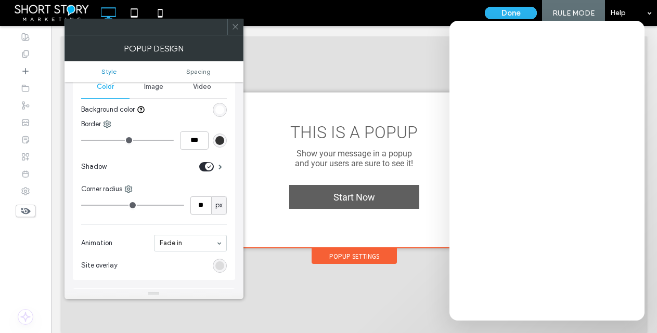
scroll to position [0, 0]
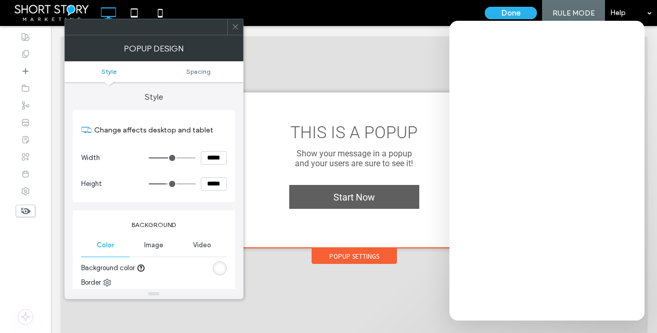
click at [238, 24] on icon at bounding box center [235, 27] width 8 height 8
